Goal: Navigation & Orientation: Find specific page/section

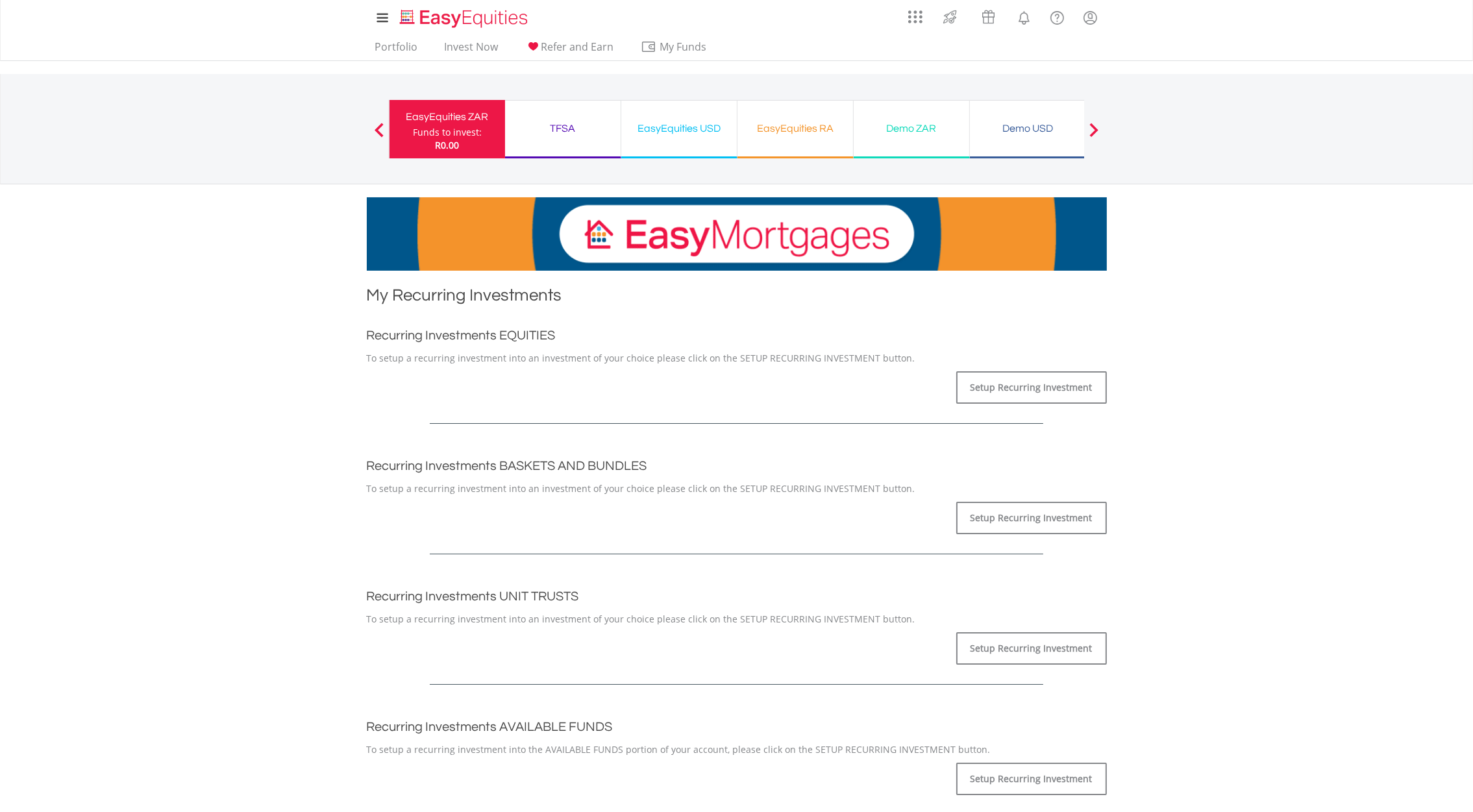
click at [568, 122] on div "TFSA" at bounding box center [563, 128] width 100 height 18
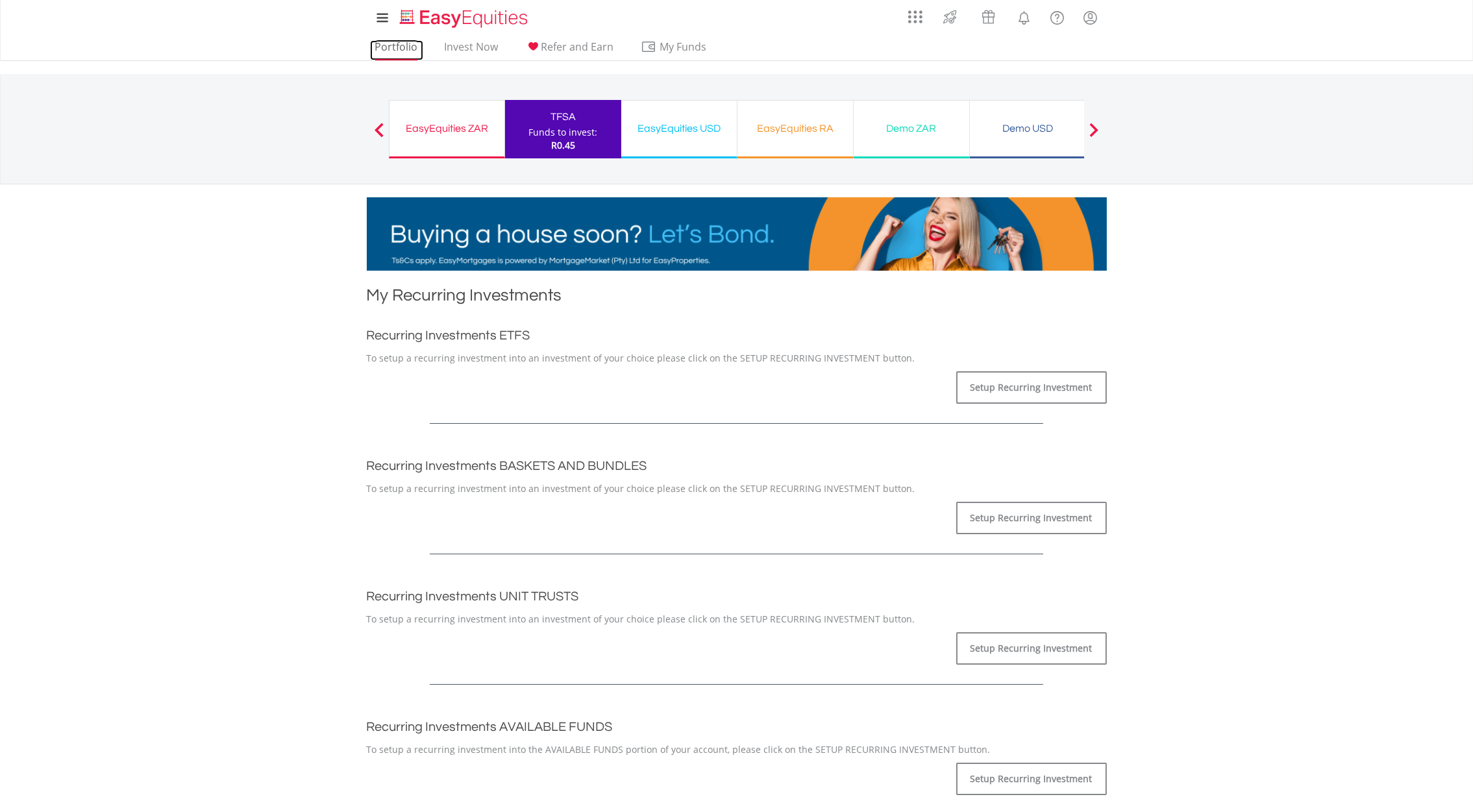
click at [390, 46] on link "Portfolio" at bounding box center [396, 51] width 53 height 20
